Goal: Transaction & Acquisition: Purchase product/service

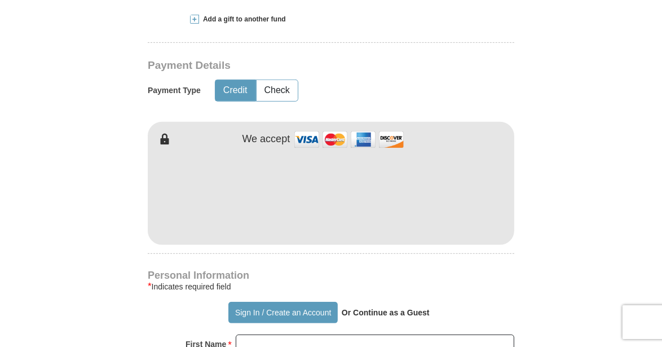
scroll to position [500, 0]
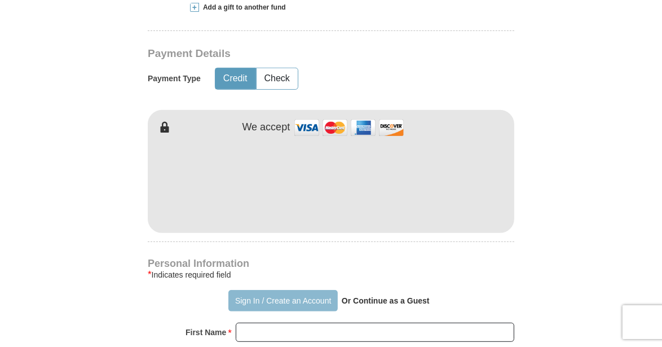
click at [253, 298] on button "Sign In / Create an Account" at bounding box center [283, 300] width 109 height 21
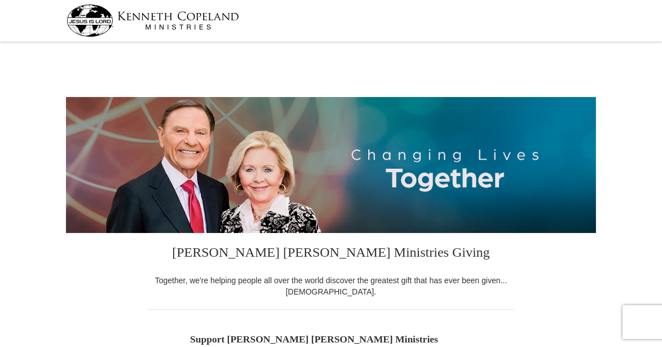
select select "WI"
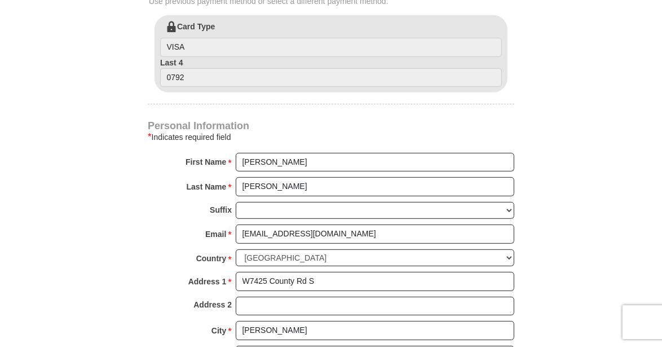
scroll to position [304, 0]
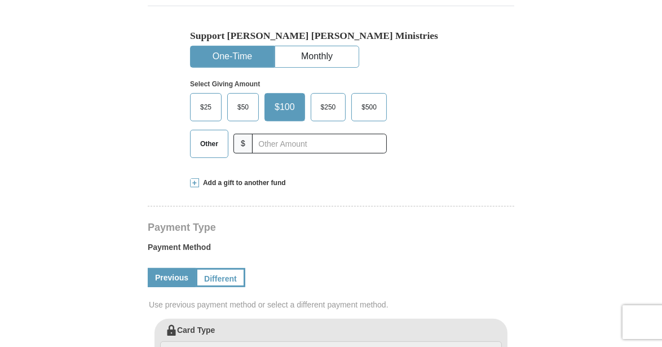
click at [239, 181] on span "Add a gift to another fund" at bounding box center [242, 183] width 87 height 10
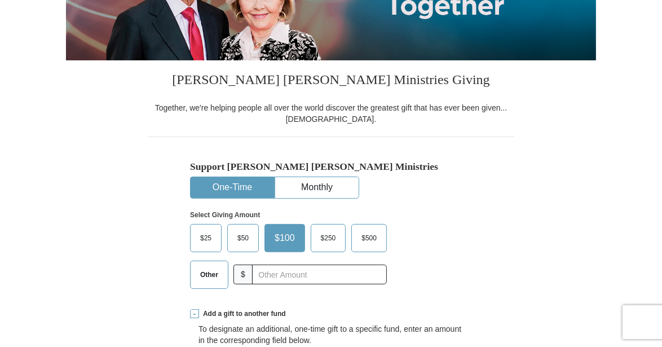
scroll to position [175, 0]
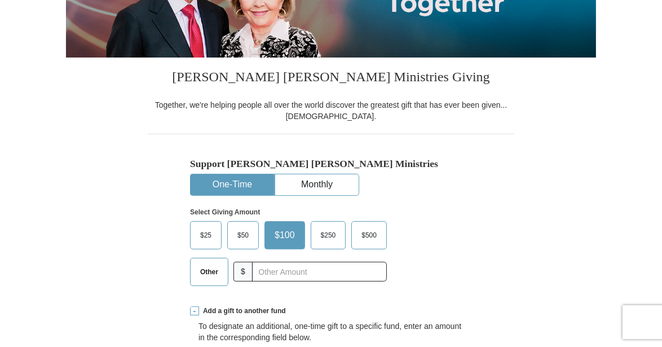
click at [196, 310] on span at bounding box center [194, 310] width 9 height 9
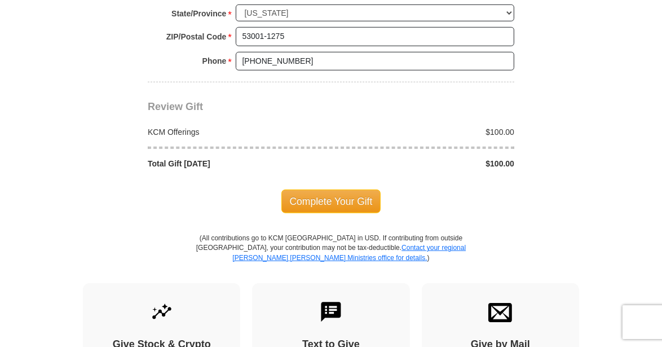
scroll to position [942, 0]
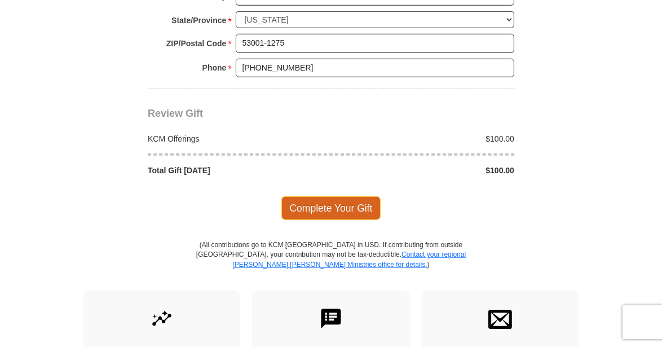
click at [339, 196] on span "Complete Your Gift" at bounding box center [332, 208] width 100 height 24
